Goal: Information Seeking & Learning: Check status

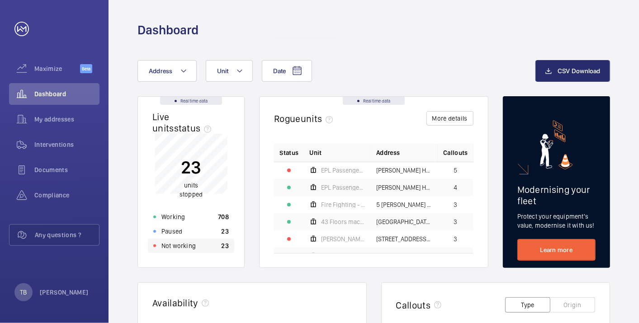
click at [194, 245] on p "Not working" at bounding box center [178, 245] width 34 height 9
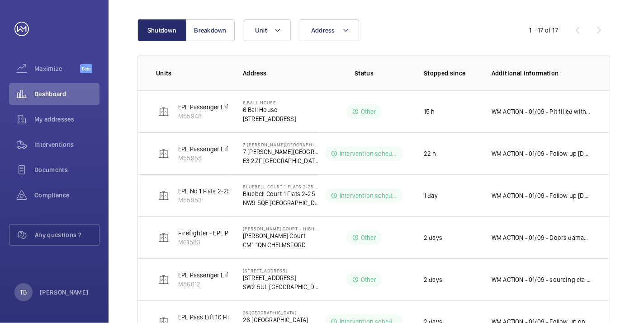
scroll to position [104, 0]
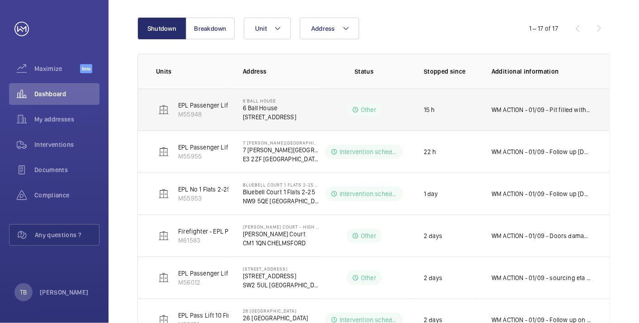
click at [155, 106] on td "EPL Passenger Lift M55948" at bounding box center [183, 110] width 90 height 42
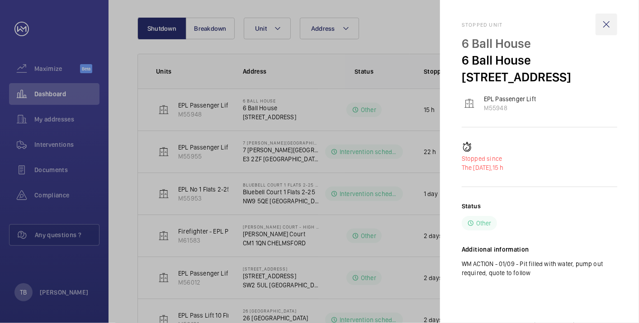
click at [605, 23] on wm-front-icon-button at bounding box center [607, 25] width 22 height 22
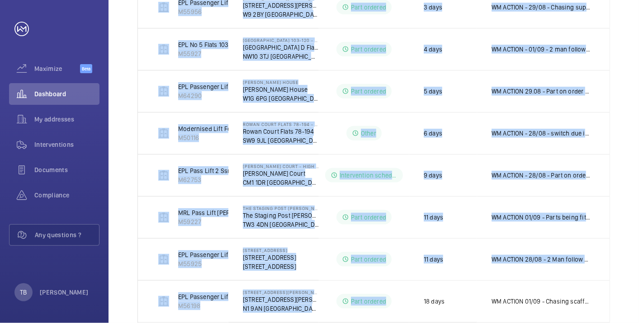
scroll to position [602, 0]
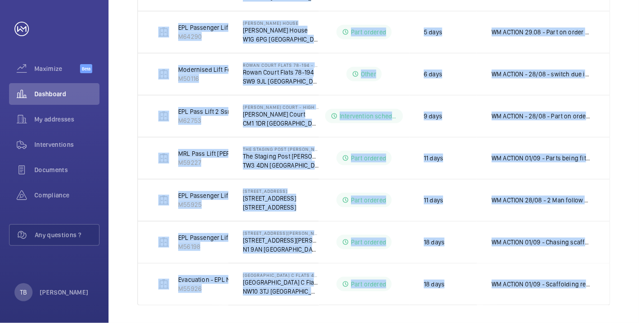
drag, startPoint x: 152, startPoint y: 99, endPoint x: 641, endPoint y: 270, distance: 517.9
click at [639, 270] on html "Your request has been sent. We will contact you soon. Maximize Beta Dashboard M…" at bounding box center [319, 161] width 639 height 323
copy tbody "EPL Passenger Lift M55948 [GEOGRAPHIC_DATA] [GEOGRAPHIC_DATA] Other 15 h WM ACT…"
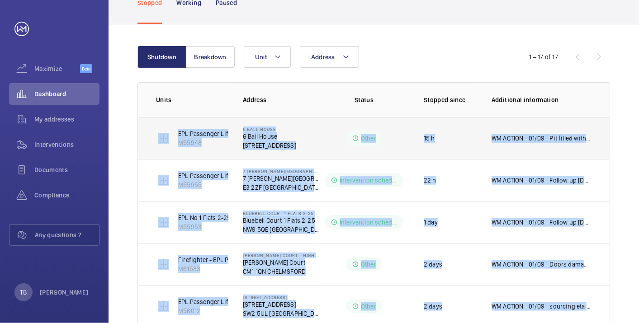
scroll to position [41, 0]
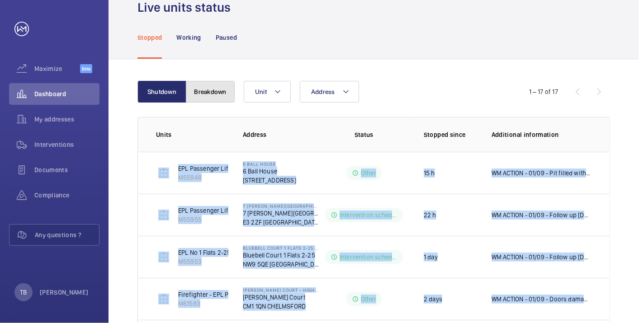
click at [212, 90] on button "Breakdown" at bounding box center [210, 92] width 49 height 22
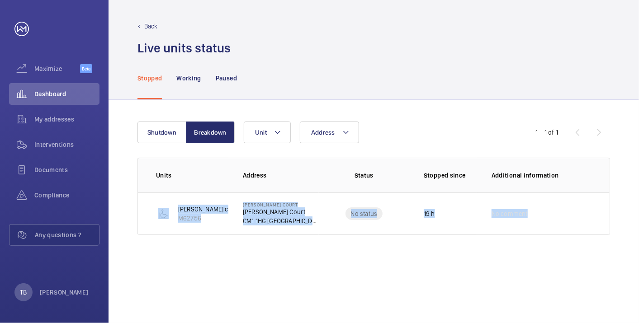
drag, startPoint x: 134, startPoint y: 203, endPoint x: 595, endPoint y: 241, distance: 462.4
click at [595, 241] on div "Shutdown Breakdown Address Unit 1 – 1 of 1 Units Address Status Stopped since A…" at bounding box center [374, 211] width 530 height 223
copy tr "[PERSON_NAME] court M62756 [PERSON_NAME] [STREET_ADDRESS][PERSON_NAME] No statu…"
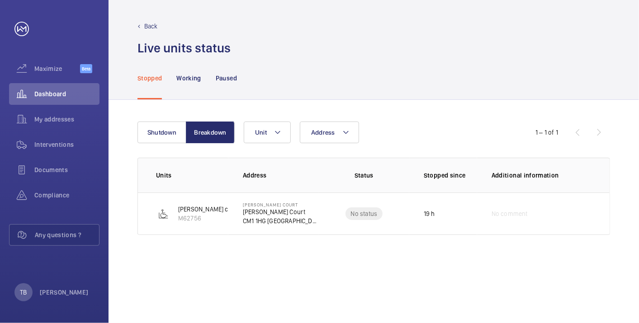
click at [251, 52] on div "Live units status﻿" at bounding box center [373, 48] width 473 height 17
click at [53, 90] on span "Dashboard" at bounding box center [66, 94] width 65 height 9
